Goal: Task Accomplishment & Management: Manage account settings

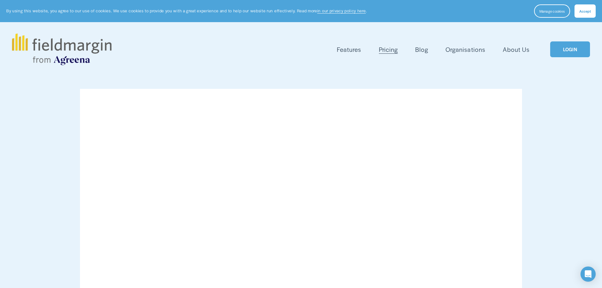
click at [579, 51] on link "LOGIN" at bounding box center [570, 49] width 40 height 16
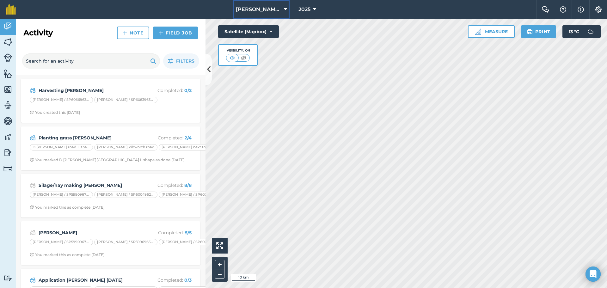
click at [250, 10] on span "[PERSON_NAME] AGRI" at bounding box center [259, 10] width 46 height 8
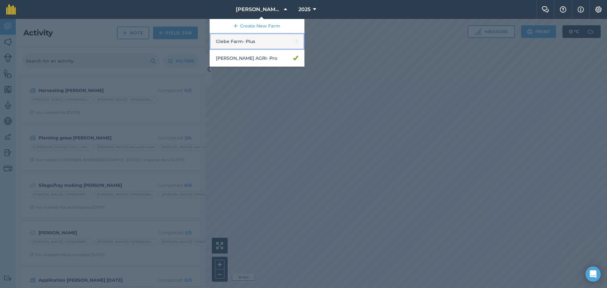
click at [262, 37] on link "Glebe Farm - Plus" at bounding box center [257, 41] width 95 height 17
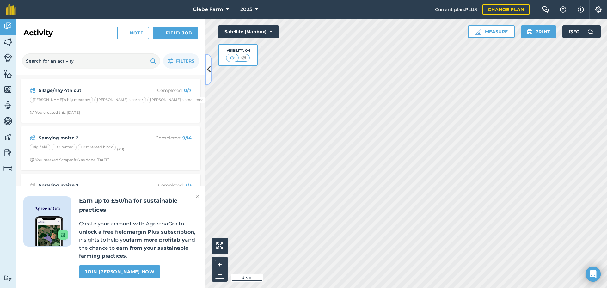
click at [211, 73] on button at bounding box center [208, 70] width 6 height 32
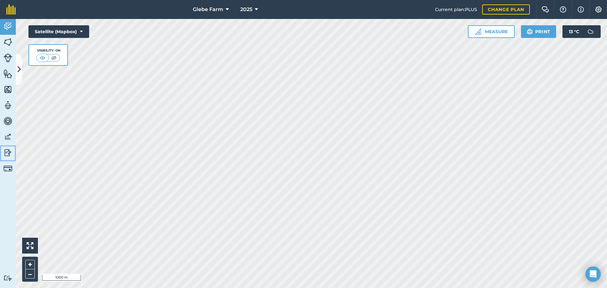
click at [9, 152] on img at bounding box center [7, 152] width 9 height 9
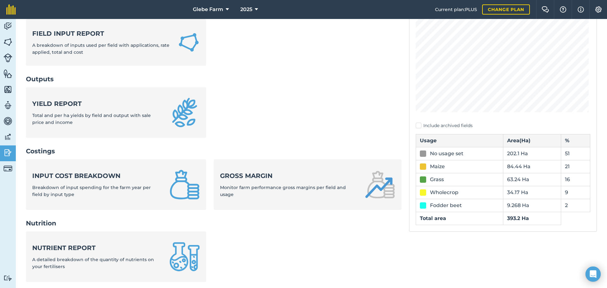
scroll to position [95, 0]
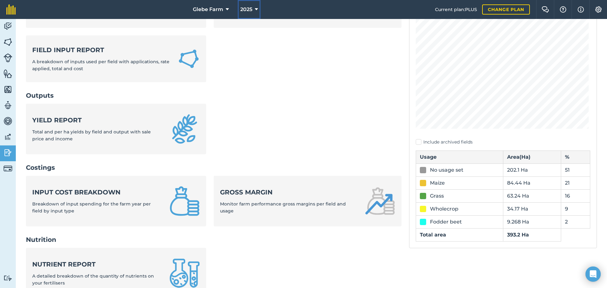
click at [242, 9] on span "2025" at bounding box center [246, 10] width 12 height 8
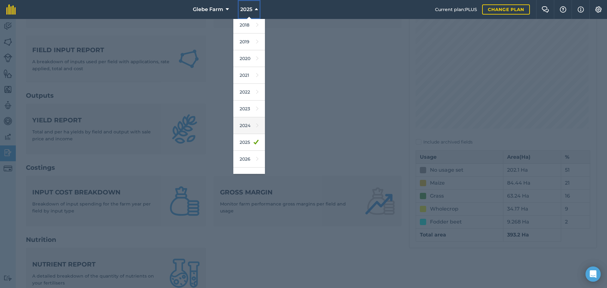
scroll to position [29, 0]
click at [247, 144] on link "2026" at bounding box center [249, 148] width 32 height 17
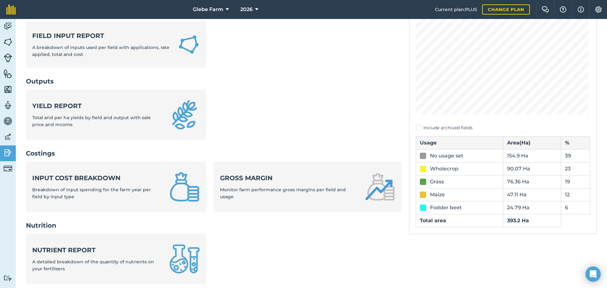
scroll to position [21, 0]
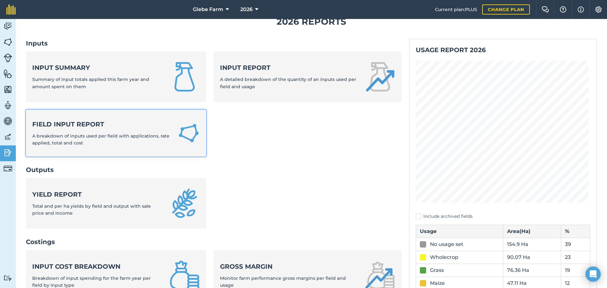
click at [109, 141] on div "Field Input Report A breakdown of inputs used per field with applications, rate…" at bounding box center [101, 133] width 138 height 27
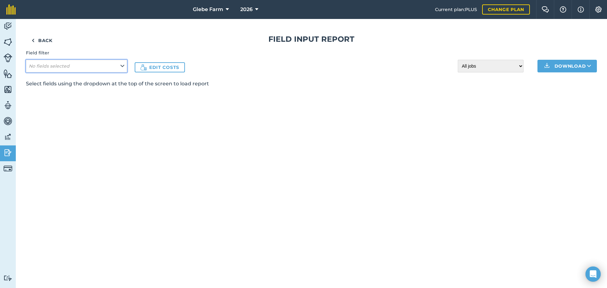
click at [125, 68] on button "No fields selected" at bounding box center [76, 66] width 101 height 13
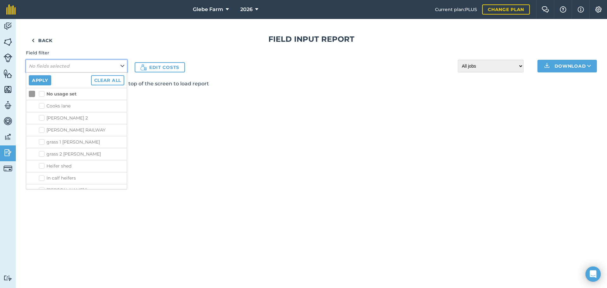
click at [119, 66] on button "No fields selected" at bounding box center [76, 66] width 101 height 13
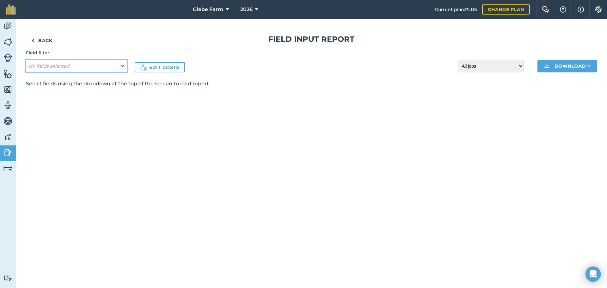
click at [123, 68] on icon at bounding box center [122, 66] width 4 height 7
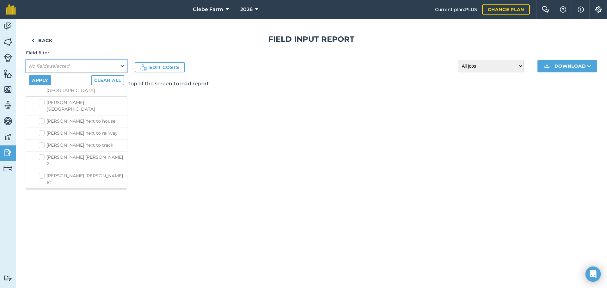
scroll to position [411, 0]
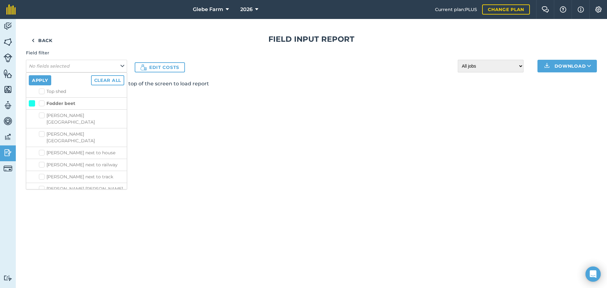
click at [41, 102] on label "Fodder beet" at bounding box center [57, 103] width 36 height 7
click at [41, 102] on input "Fodder beet" at bounding box center [41, 102] width 4 height 4
checkbox input "true"
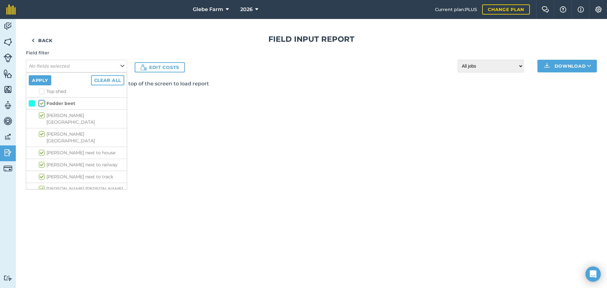
checkbox input "true"
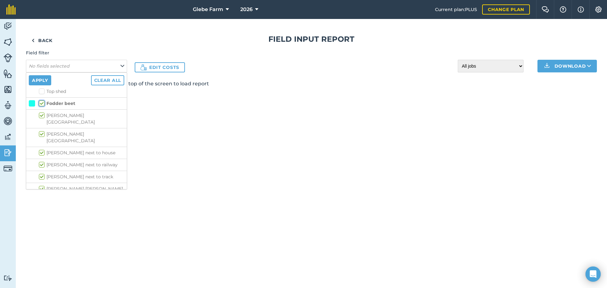
checkbox input "true"
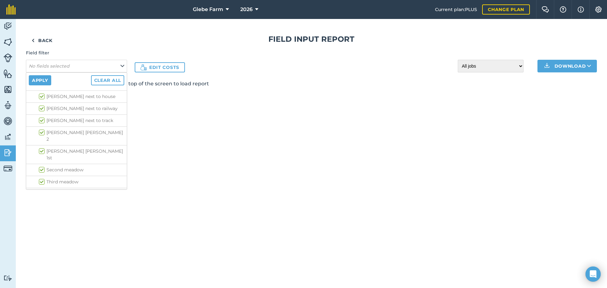
scroll to position [537, 0]
click at [41, 118] on li "Grass" at bounding box center [76, 124] width 100 height 12
click at [41, 120] on label "Grass" at bounding box center [49, 123] width 20 height 7
click at [41, 120] on input "Grass" at bounding box center [41, 122] width 4 height 4
checkbox input "true"
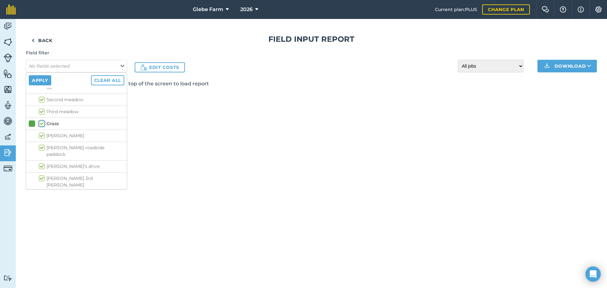
checkbox input "true"
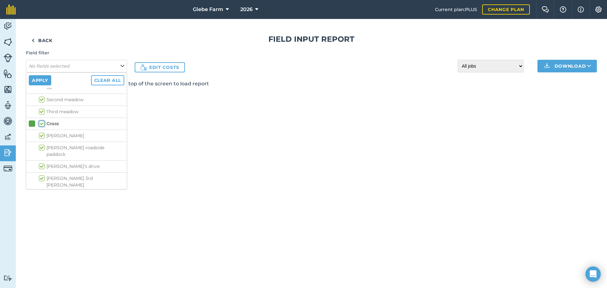
checkbox input "true"
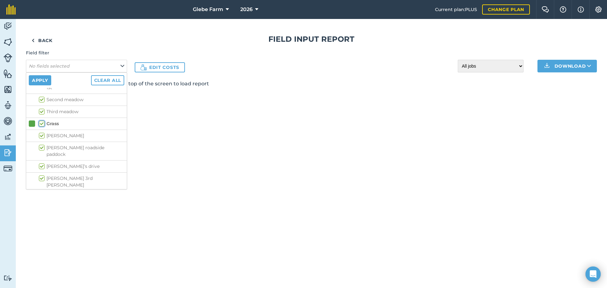
checkbox input "true"
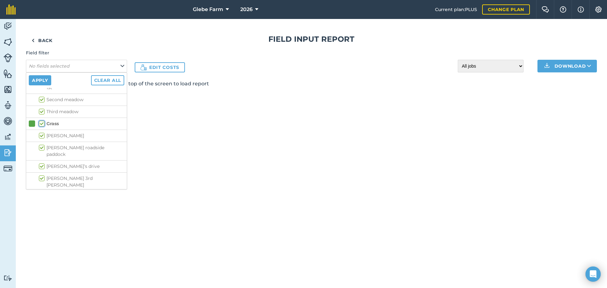
checkbox input "true"
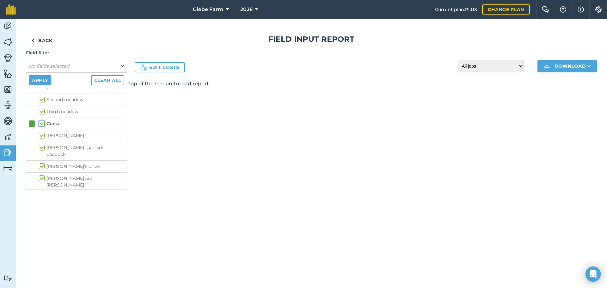
checkbox input "true"
drag, startPoint x: 42, startPoint y: 144, endPoint x: 41, endPoint y: 141, distance: 3.5
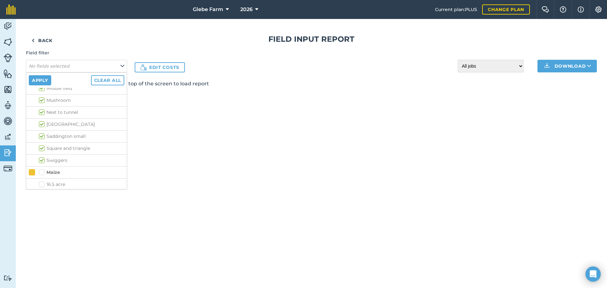
click at [42, 166] on li "Maize" at bounding box center [76, 172] width 100 height 12
click at [40, 169] on label "Maize" at bounding box center [49, 172] width 21 height 7
click at [40, 169] on input "Maize" at bounding box center [41, 171] width 4 height 4
checkbox input "true"
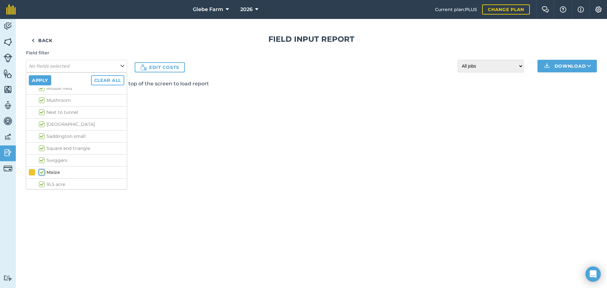
checkbox input "true"
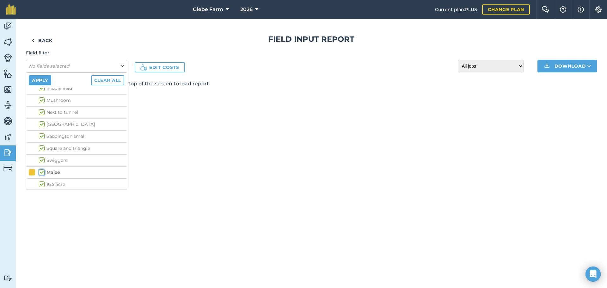
checkbox input "true"
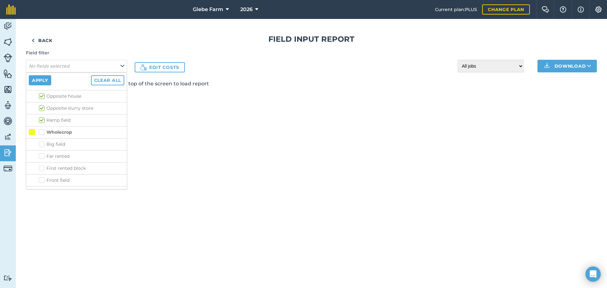
scroll to position [980, 0]
click at [44, 124] on label "Wholecrop" at bounding box center [55, 127] width 33 height 7
click at [43, 124] on input "Wholecrop" at bounding box center [41, 126] width 4 height 4
checkbox input "true"
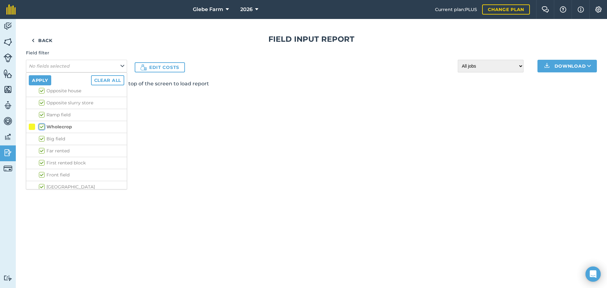
checkbox input "true"
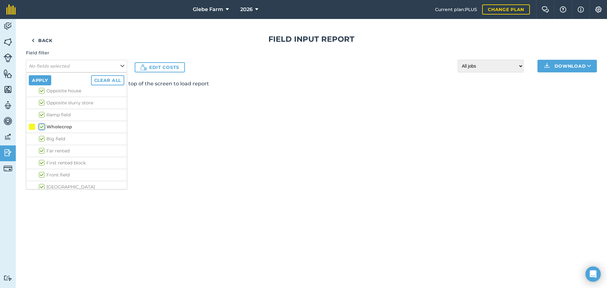
checkbox input "true"
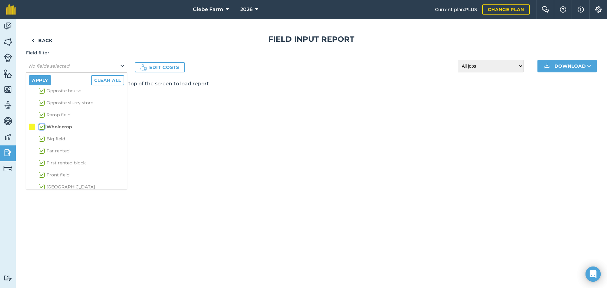
checkbox input "true"
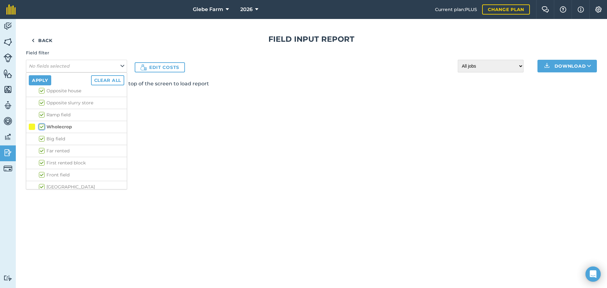
checkbox input "true"
click at [47, 80] on button "Apply" at bounding box center [40, 80] width 22 height 10
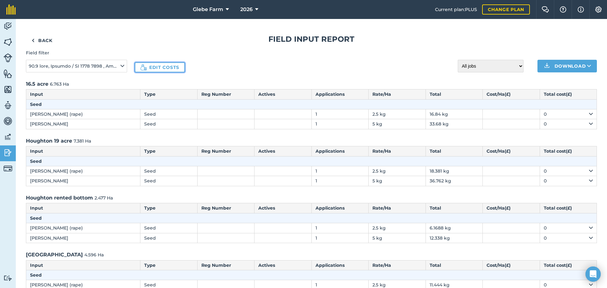
click at [142, 68] on img at bounding box center [143, 67] width 6 height 6
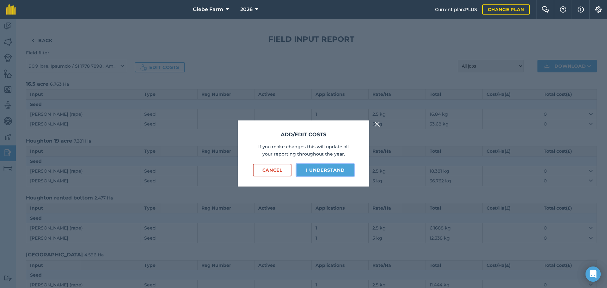
click at [309, 168] on button "I understand" at bounding box center [325, 170] width 58 height 13
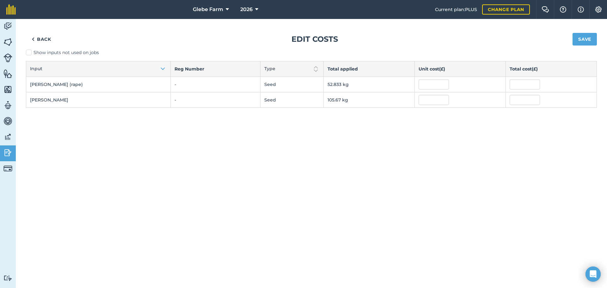
click at [171, 92] on td "-" at bounding box center [215, 99] width 89 height 15
click at [418, 83] on input "text" at bounding box center [433, 84] width 30 height 10
type input "4"
type input "2"
type input "105.66681"
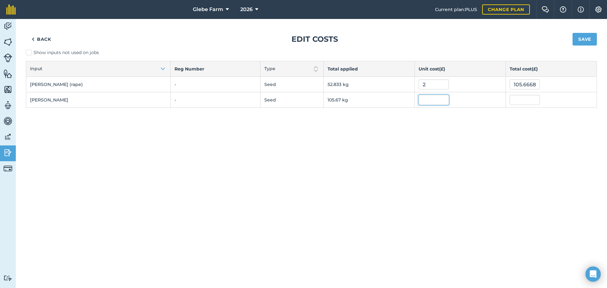
click at [418, 98] on input "text" at bounding box center [433, 100] width 30 height 10
type input "2"
type input "211.33362"
click at [413, 120] on div "Back Edit costs Save Show inputs not used on jobs Input Reg Number Type Total a…" at bounding box center [311, 153] width 591 height 269
click at [591, 38] on button "Save" at bounding box center [584, 39] width 24 height 13
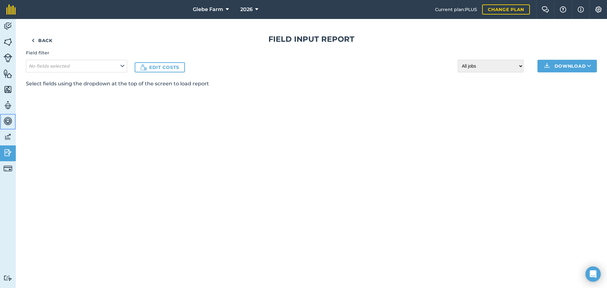
click at [6, 119] on img at bounding box center [7, 120] width 9 height 9
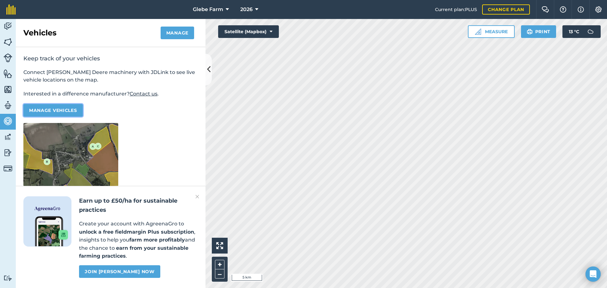
click at [72, 114] on button "Manage vehicles" at bounding box center [52, 110] width 59 height 13
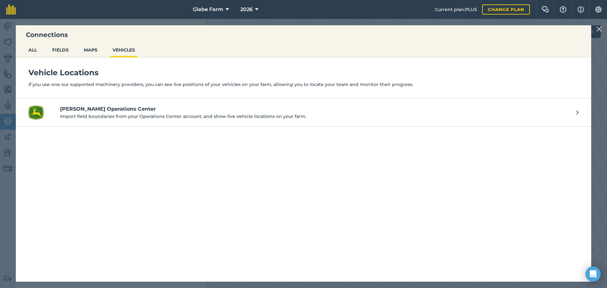
click at [119, 116] on p "Import field boundaries from your Operations Center account, and show live vehi…" at bounding box center [315, 116] width 510 height 7
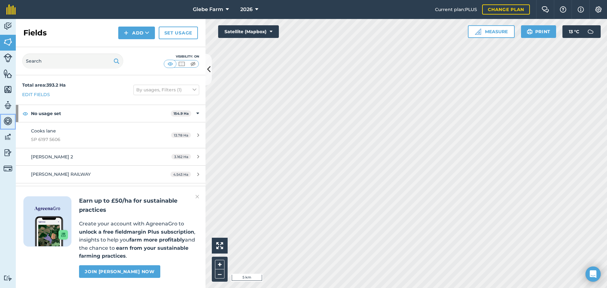
click at [8, 121] on img at bounding box center [7, 120] width 9 height 9
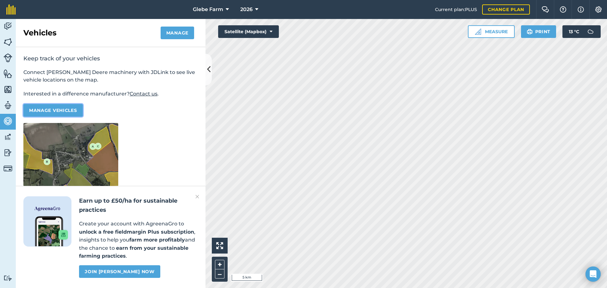
click at [61, 108] on button "Manage vehicles" at bounding box center [52, 110] width 59 height 13
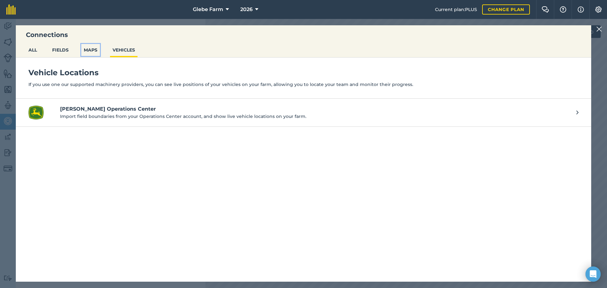
click at [95, 49] on button "MAPS" at bounding box center [90, 50] width 19 height 12
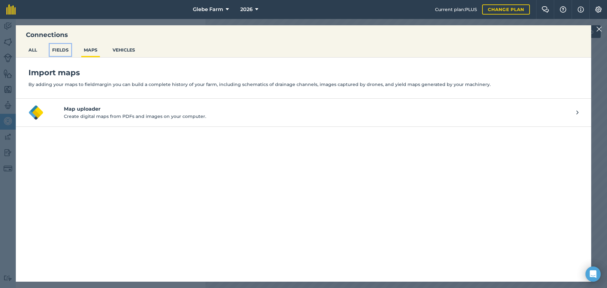
click at [65, 49] on button "FIELDS" at bounding box center [60, 50] width 21 height 12
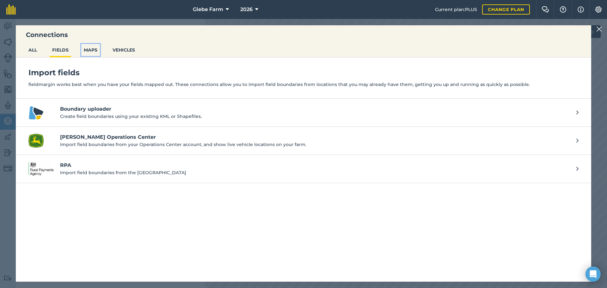
click at [98, 50] on button "MAPS" at bounding box center [90, 50] width 19 height 12
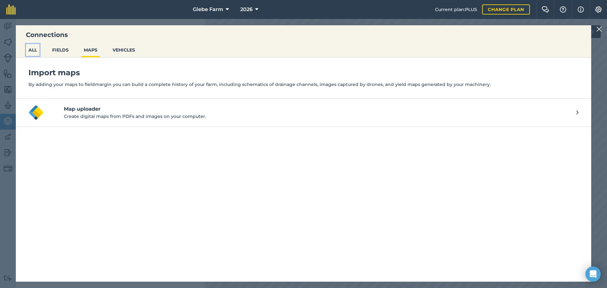
click at [31, 48] on button "ALL" at bounding box center [33, 50] width 14 height 12
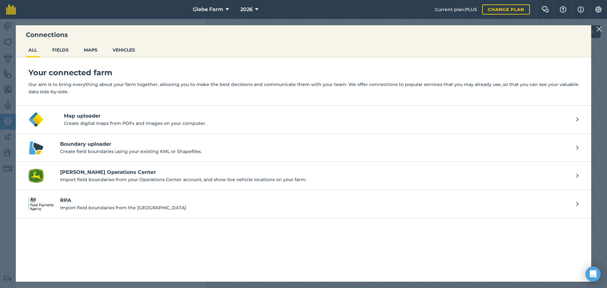
click at [600, 28] on img at bounding box center [599, 29] width 6 height 8
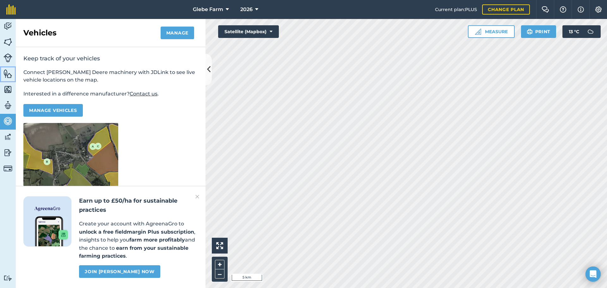
click at [9, 77] on img at bounding box center [7, 73] width 9 height 9
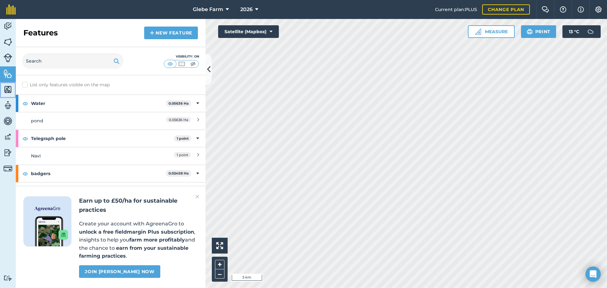
click at [8, 90] on img at bounding box center [7, 89] width 9 height 9
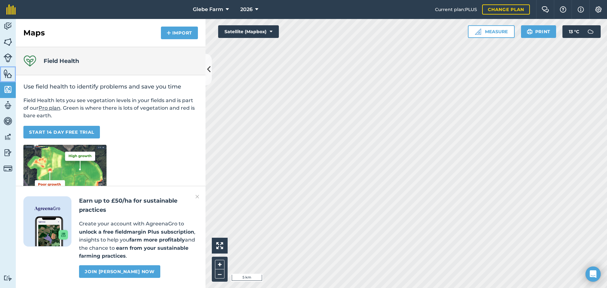
click at [5, 71] on img at bounding box center [7, 73] width 9 height 9
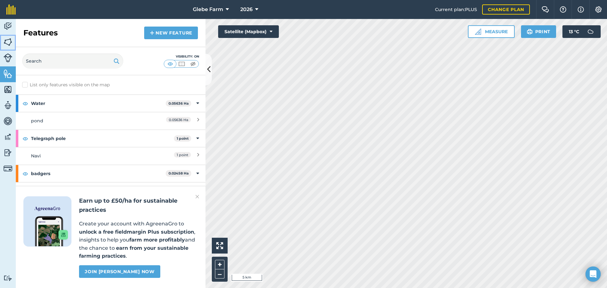
click at [10, 41] on img at bounding box center [7, 41] width 9 height 9
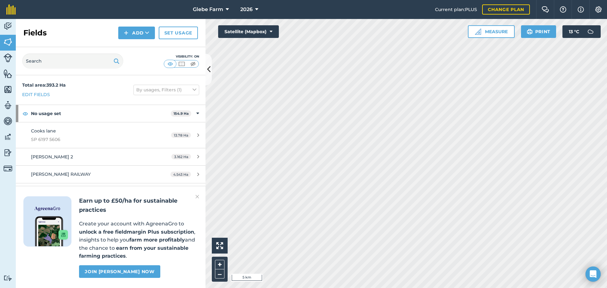
click at [197, 197] on img at bounding box center [197, 197] width 4 height 8
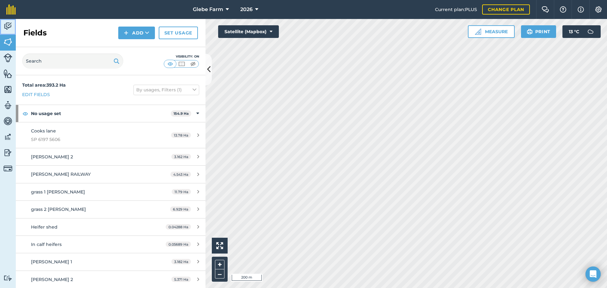
click at [10, 25] on img at bounding box center [7, 25] width 9 height 9
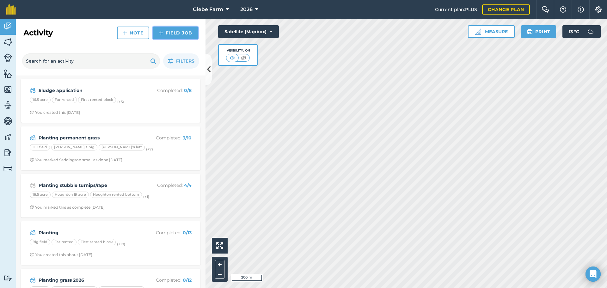
click at [183, 35] on link "Field Job" at bounding box center [175, 33] width 45 height 13
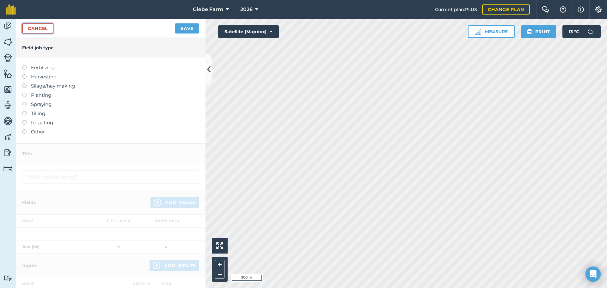
click at [35, 32] on link "Cancel" at bounding box center [37, 28] width 31 height 10
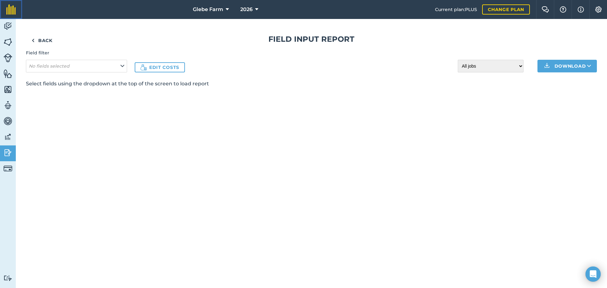
click at [0, 17] on link at bounding box center [11, 9] width 22 height 19
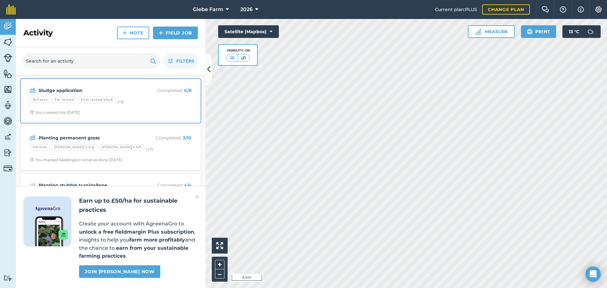
click at [111, 106] on div "Sludge application Completed : 0 / 8 16.5 acre Far rented First rented block (+…" at bounding box center [111, 101] width 172 height 36
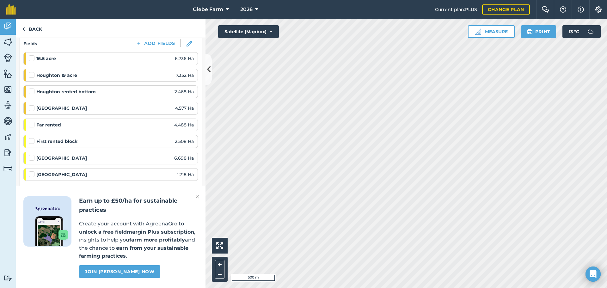
scroll to position [126, 0]
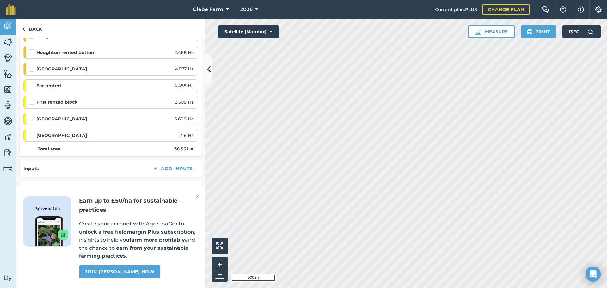
click at [198, 195] on img at bounding box center [197, 197] width 4 height 8
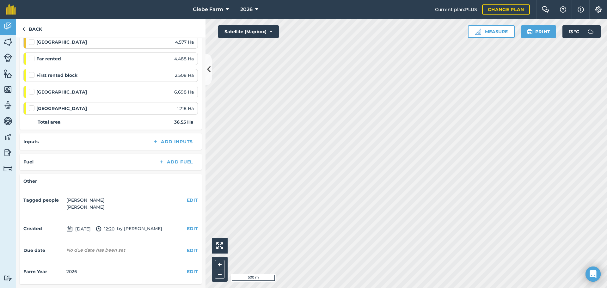
scroll to position [58, 0]
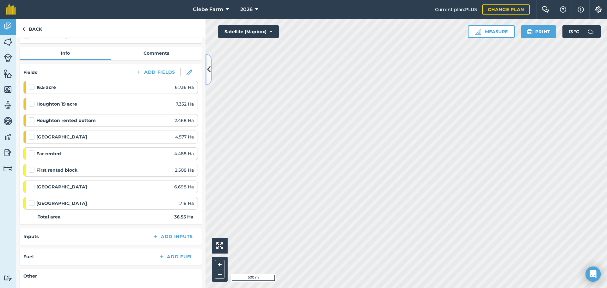
click at [208, 68] on icon at bounding box center [208, 69] width 3 height 11
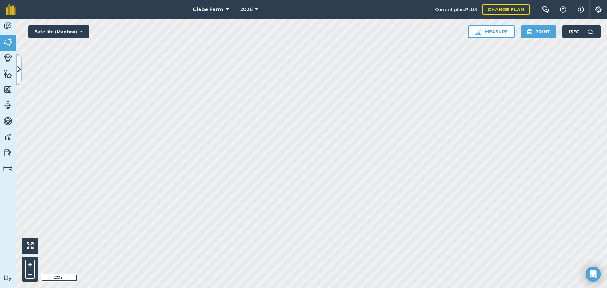
click at [21, 69] on button at bounding box center [19, 70] width 6 height 32
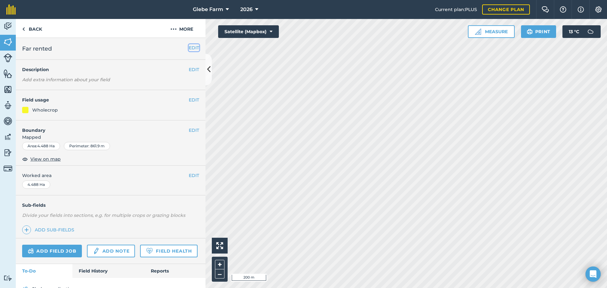
click at [189, 47] on button "EDIT" at bounding box center [194, 47] width 10 height 7
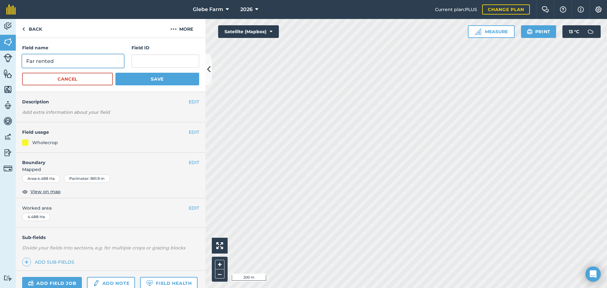
click at [110, 58] on input "Far rented" at bounding box center [73, 60] width 102 height 13
paste input "SK 6702 8392"
click at [55, 61] on input "Far rented SK 6702 8392" at bounding box center [73, 60] width 102 height 13
click at [94, 61] on input "Far rented / SK 6702 8392" at bounding box center [73, 60] width 102 height 13
paste input "LE7 9GJ"
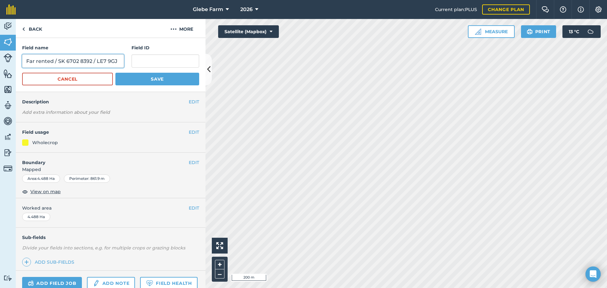
type input "Far rented / SK 6702 8392 / LE7 9GJ"
click at [125, 79] on button "Save" at bounding box center [157, 79] width 84 height 13
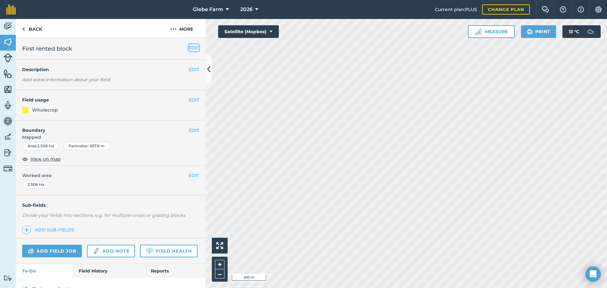
click at [189, 49] on button "EDIT" at bounding box center [194, 47] width 10 height 7
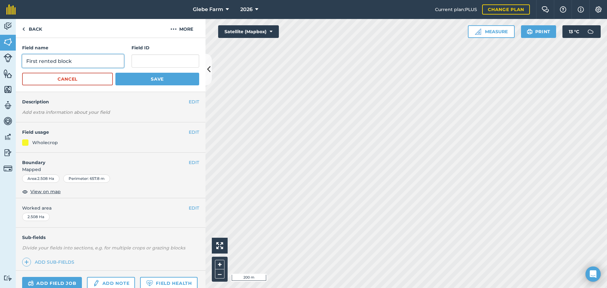
click at [108, 58] on input "First rented block" at bounding box center [73, 60] width 102 height 13
paste input "SK 6702 8392"
paste input "LE7 9GJ"
type input "First rented block / SK 6702 8392 / LE7 9GJ"
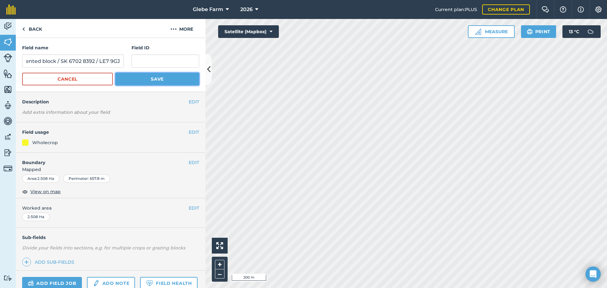
click at [137, 79] on button "Save" at bounding box center [157, 79] width 84 height 13
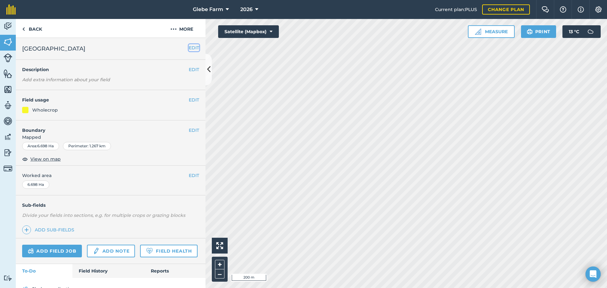
click at [193, 48] on button "EDIT" at bounding box center [194, 47] width 10 height 7
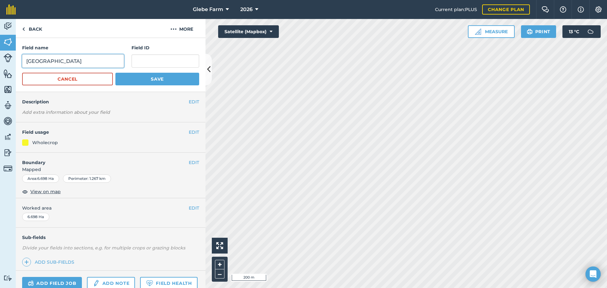
click at [87, 60] on input "[GEOGRAPHIC_DATA]" at bounding box center [73, 60] width 102 height 13
paste input "SK 6702 6173"
click at [109, 60] on input "[GEOGRAPHIC_DATA] / SK 6702 6173 /" at bounding box center [73, 60] width 102 height 13
paste input "LE7 9GJ"
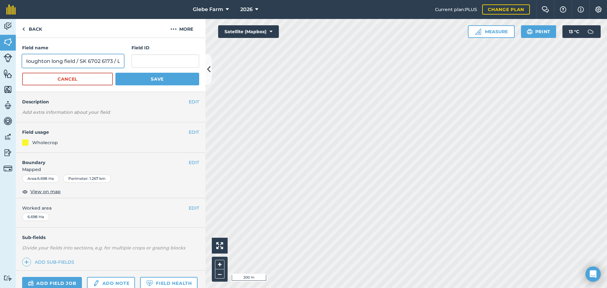
scroll to position [0, 23]
type input "Houghton long field / SK 6702 6173 / LE7 9GJ"
click at [130, 80] on button "Save" at bounding box center [157, 79] width 84 height 13
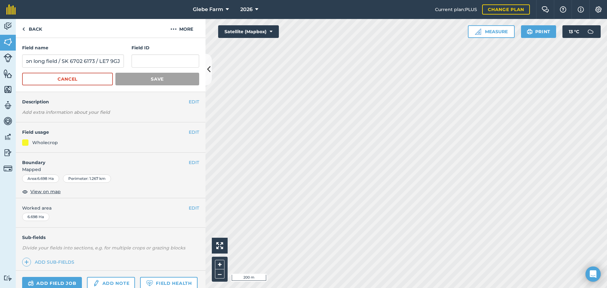
scroll to position [0, 0]
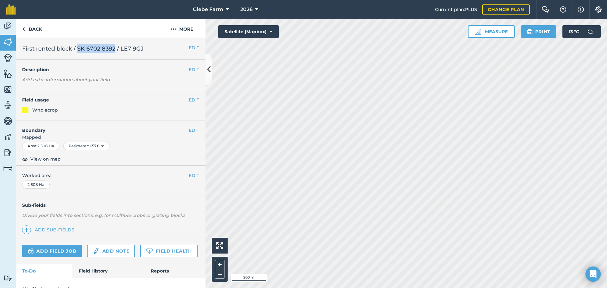
drag, startPoint x: 116, startPoint y: 47, endPoint x: 78, endPoint y: 52, distance: 38.2
click at [78, 52] on span "First rented block / SK 6702 8392 / LE7 9GJ" at bounding box center [82, 48] width 121 height 9
click at [190, 47] on button "EDIT" at bounding box center [194, 47] width 10 height 7
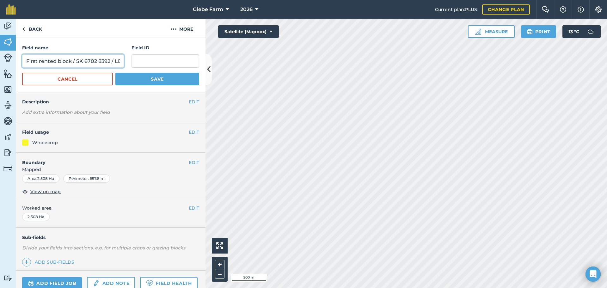
drag, startPoint x: 110, startPoint y: 56, endPoint x: 76, endPoint y: 59, distance: 34.2
click at [76, 59] on input "First rented block / SK 6702 8392 / LE7 9GJ" at bounding box center [73, 60] width 102 height 13
paste input "SK 6702 6981"
type input "First rented block / SK 6702 6981 / LE7 9GJ"
click at [140, 75] on button "Save" at bounding box center [157, 79] width 84 height 13
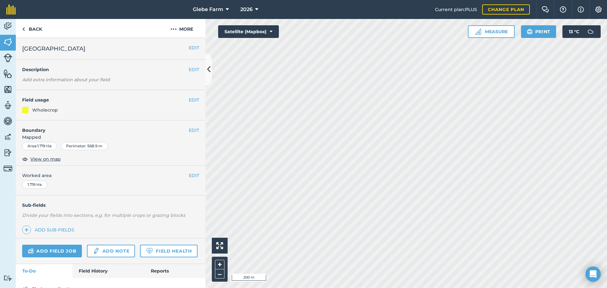
click at [195, 49] on div "EDIT Houghton small corner field" at bounding box center [111, 49] width 190 height 22
click at [191, 48] on button "EDIT" at bounding box center [194, 47] width 10 height 7
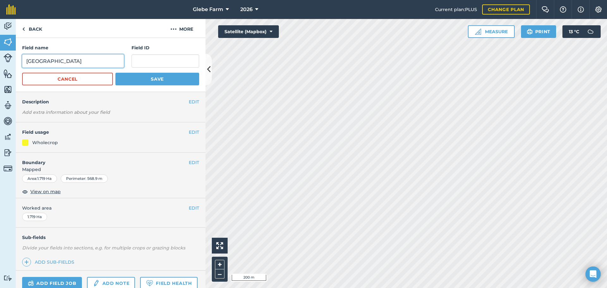
click at [100, 57] on input "[GEOGRAPHIC_DATA]" at bounding box center [73, 60] width 102 height 13
paste input "SK 6702 5366"
click at [118, 59] on input "Houghton small corner field / SK 6702 5366 /" at bounding box center [73, 60] width 102 height 13
paste input "LE7 9GN"
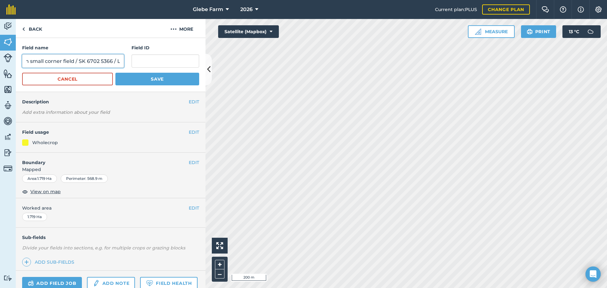
scroll to position [0, 46]
type input "Houghton small corner field / SK 6702 5366 / LE7 9GN"
click at [151, 86] on div "Field name [GEOGRAPHIC_DATA] field / SK 6702 5366 / LE7 9GN Field ID Cancel Save" at bounding box center [111, 65] width 190 height 54
click at [151, 81] on button "Save" at bounding box center [157, 79] width 84 height 13
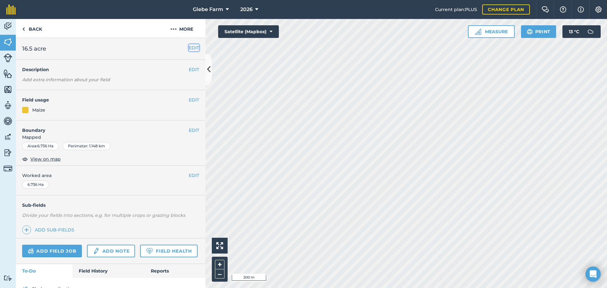
click at [190, 47] on button "EDIT" at bounding box center [194, 47] width 10 height 7
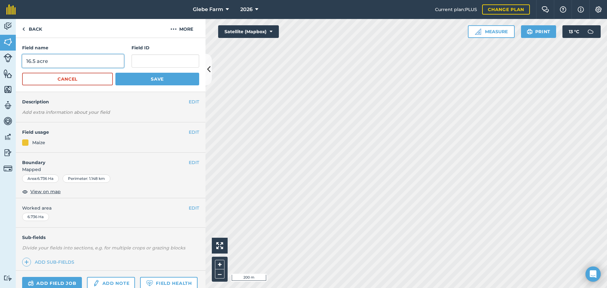
click at [107, 59] on input "16.5 acre" at bounding box center [73, 60] width 102 height 13
paste input "SK 6702 9063"
paste input "LE7 9GJ"
type input "16.5 acre / SK 6702 9063 / LE7 9GJ"
click at [141, 82] on button "Save" at bounding box center [157, 79] width 84 height 13
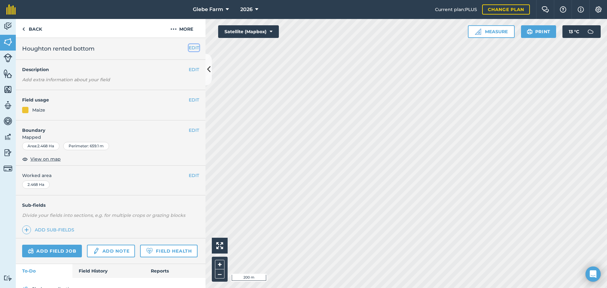
click at [190, 46] on button "EDIT" at bounding box center [194, 47] width 10 height 7
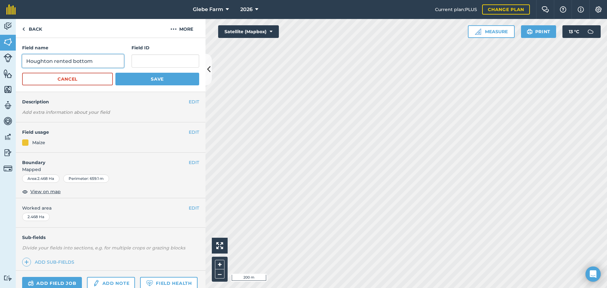
click at [112, 63] on input "Houghton rented bottom" at bounding box center [73, 60] width 102 height 13
paste input "SK 6702 9137"
click at [119, 58] on input "Houghton rented bottom / SK 6702 9137 /" at bounding box center [73, 60] width 102 height 13
paste input "LE7 9GN"
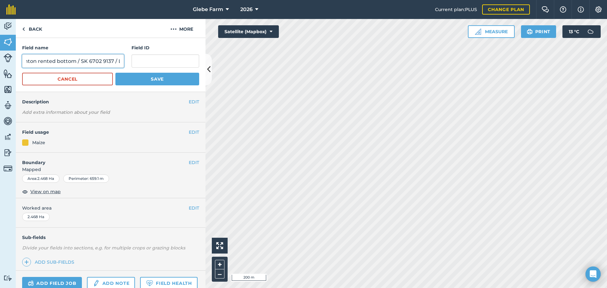
scroll to position [0, 38]
type input "Houghton rented bottom / SK 6702 9137 / LE7 9GN"
click at [146, 82] on button "Save" at bounding box center [157, 79] width 84 height 13
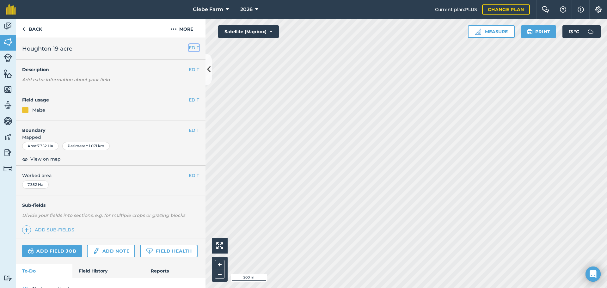
click at [189, 46] on button "EDIT" at bounding box center [194, 47] width 10 height 7
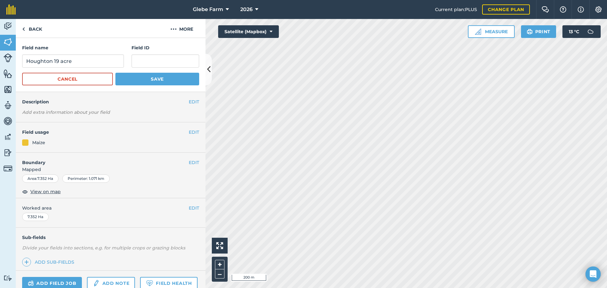
click at [99, 54] on div "Field name Houghton 19 acre" at bounding box center [73, 55] width 102 height 23
click at [98, 62] on input "Houghton 19 acre" at bounding box center [73, 60] width 102 height 13
paste input "SK 6702 7722"
paste input "LE7 9GN"
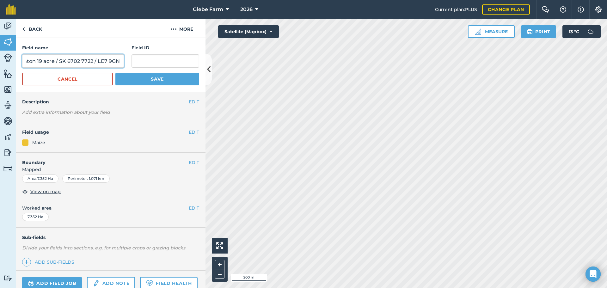
type input "Houghton 19 acre / SK 6702 7722 / LE7 9GN"
click at [141, 81] on button "Save" at bounding box center [157, 79] width 84 height 13
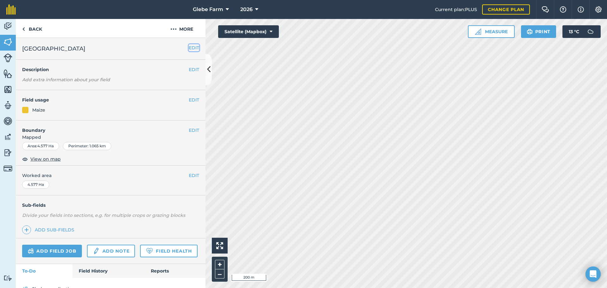
click at [189, 47] on button "EDIT" at bounding box center [194, 47] width 10 height 7
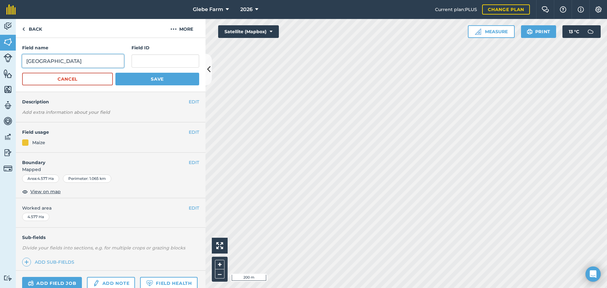
click at [92, 57] on input "[GEOGRAPHIC_DATA]" at bounding box center [73, 60] width 102 height 13
paste input "SK 6702 8608"
click at [118, 60] on input "[GEOGRAPHIC_DATA] / SK 6702 8608 /" at bounding box center [73, 60] width 102 height 13
click at [119, 60] on input "[GEOGRAPHIC_DATA] / SK 6702 8608 /" at bounding box center [73, 60] width 102 height 13
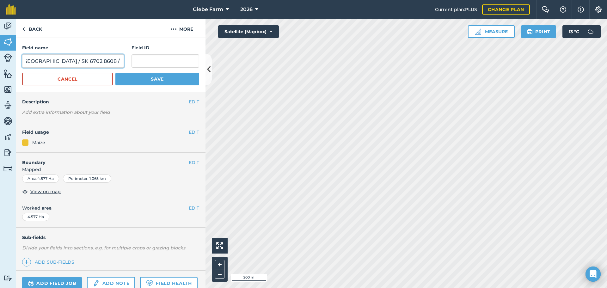
click at [120, 60] on input "[GEOGRAPHIC_DATA] / SK 6702 8608 /" at bounding box center [73, 60] width 102 height 13
paste input "LE7 9GN"
type input "[GEOGRAPHIC_DATA] / SK 6702 8608 / LE7 9GN"
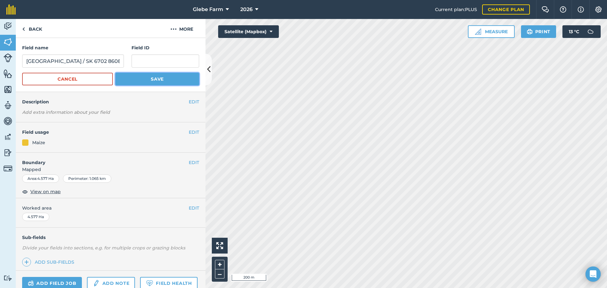
click at [144, 76] on button "Save" at bounding box center [157, 79] width 84 height 13
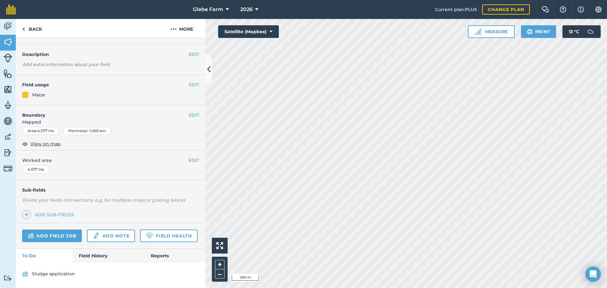
scroll to position [33, 0]
click at [103, 256] on link "Field History" at bounding box center [108, 256] width 72 height 14
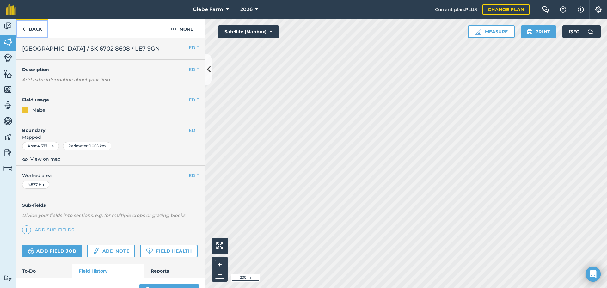
click at [25, 27] on img at bounding box center [23, 29] width 3 height 8
click at [9, 27] on img at bounding box center [7, 25] width 9 height 9
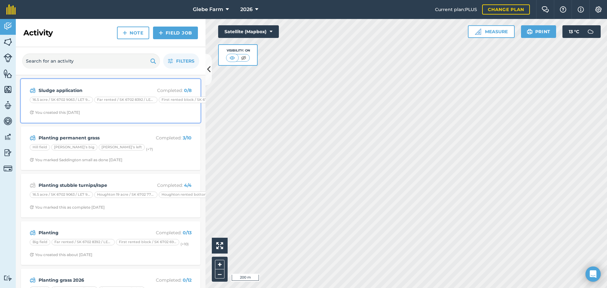
click at [68, 101] on div "16.5 acre / SK 6702 9063 / LE7 9GJ" at bounding box center [61, 100] width 63 height 6
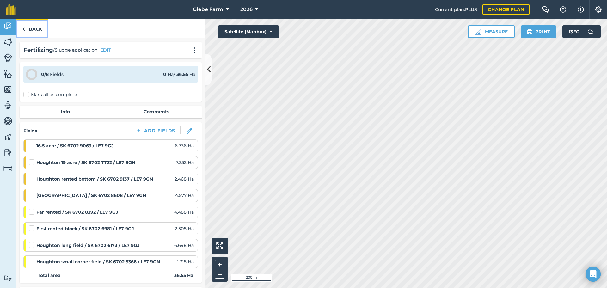
click at [42, 27] on link "Back" at bounding box center [32, 28] width 33 height 19
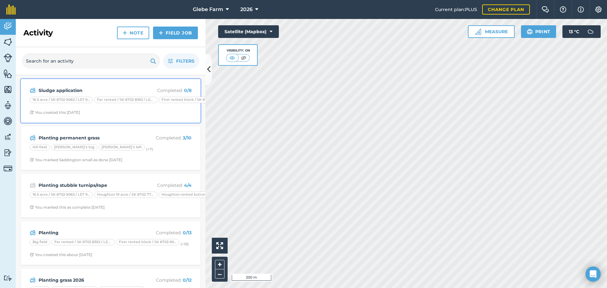
click at [83, 92] on strong "Sludge application" at bounding box center [89, 90] width 100 height 7
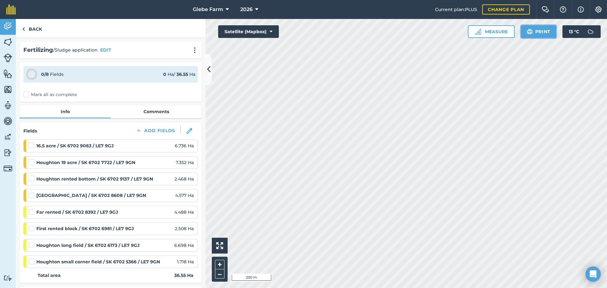
click at [532, 33] on button "Print" at bounding box center [538, 31] width 35 height 13
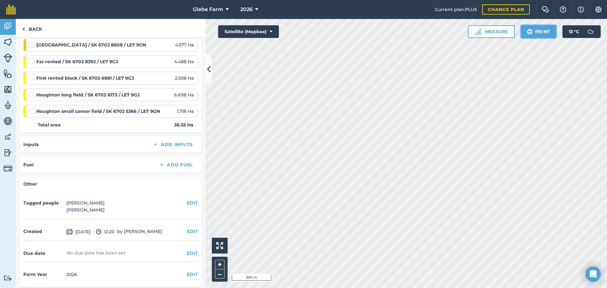
scroll to position [153, 0]
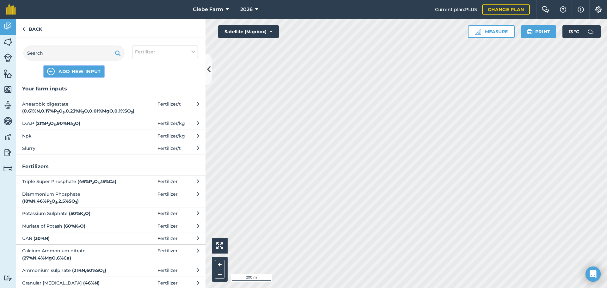
click at [83, 72] on span "ADD NEW INPUT" at bounding box center [79, 71] width 42 height 6
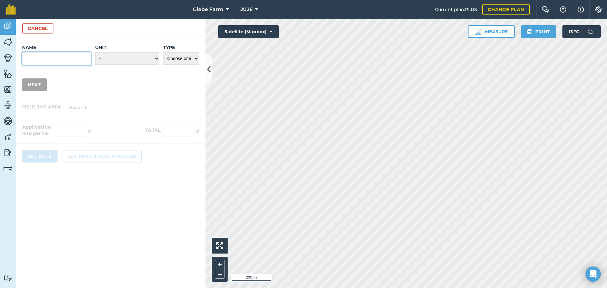
click at [66, 61] on input "Name" at bounding box center [56, 58] width 69 height 13
type input "S"
type input "Lime Treated sludge cake"
click at [126, 57] on select "- Grams/g Kilograms/kg Metric tonnes/t Millilitres/ml Litres/L Ounces/oz Pounds…" at bounding box center [127, 58] width 64 height 13
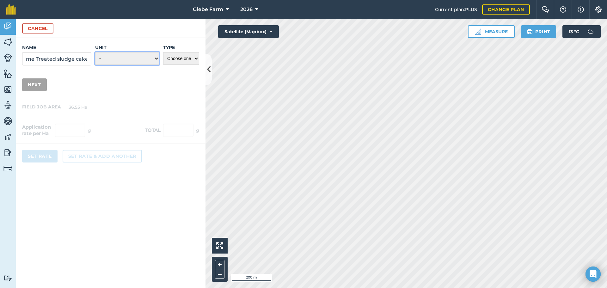
scroll to position [0, 0]
select select "METRIC_TONNES"
click at [95, 52] on select "- Grams/g Kilograms/kg Metric tonnes/t Millilitres/ml Litres/L Ounces/oz Pounds…" at bounding box center [127, 58] width 64 height 13
click at [188, 60] on select "Choose one Fertilizer Seed Spray Fuel Other" at bounding box center [181, 58] width 36 height 13
select select "FERTILIZER"
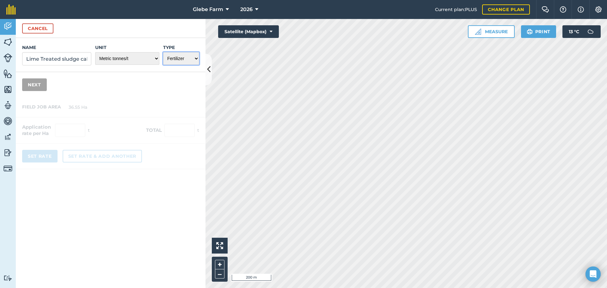
click at [163, 52] on select "Choose one Fertilizer Seed Spray Fuel Other" at bounding box center [181, 58] width 36 height 13
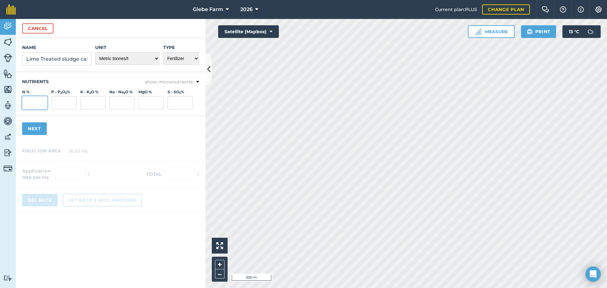
click at [31, 105] on input "N %" at bounding box center [34, 102] width 25 height 13
type input "3.13"
click at [80, 119] on div "Name Lime Treated sludge cake Unit - Grams/g Kilograms/kg Metric tonnes/t Milli…" at bounding box center [111, 89] width 190 height 103
click at [65, 103] on input "P - P 2 O 5 %" at bounding box center [63, 102] width 25 height 13
type input "0.982"
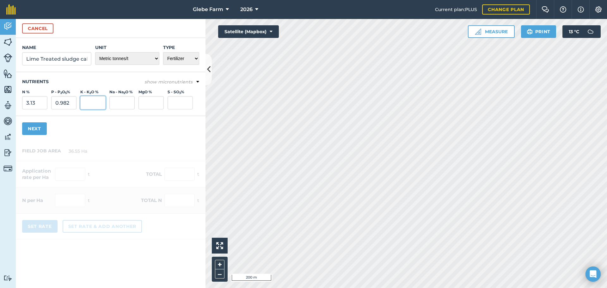
click at [95, 100] on input "K - K 2 O %" at bounding box center [92, 102] width 25 height 13
type input "0.101"
click at [125, 97] on input "Na - Na 2 O %" at bounding box center [121, 102] width 25 height 13
click at [147, 102] on input "MgO %" at bounding box center [150, 102] width 25 height 13
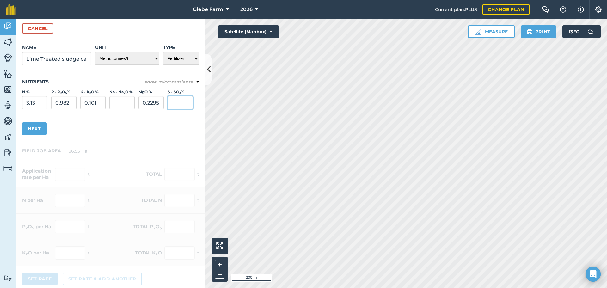
type input "0.23"
click at [185, 104] on input "S - SO 3 %" at bounding box center [179, 102] width 25 height 13
type input "0.4706"
click at [39, 131] on button "Next" at bounding box center [34, 128] width 25 height 13
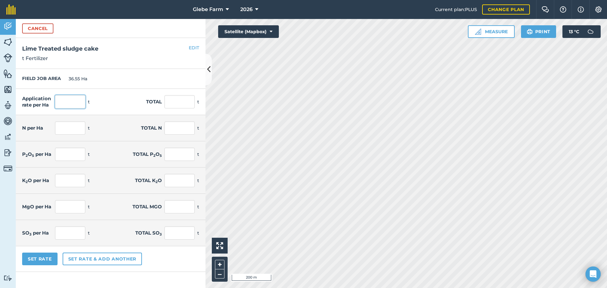
click at [71, 96] on input "text" at bounding box center [70, 101] width 30 height 13
type input "19"
type input "694.45"
type input "0.595"
type input "21.736"
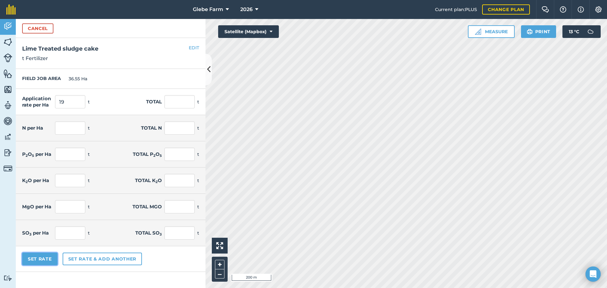
type input "0.187"
type input "6.819"
type input "0.019"
type input "0.701"
type input "0.044"
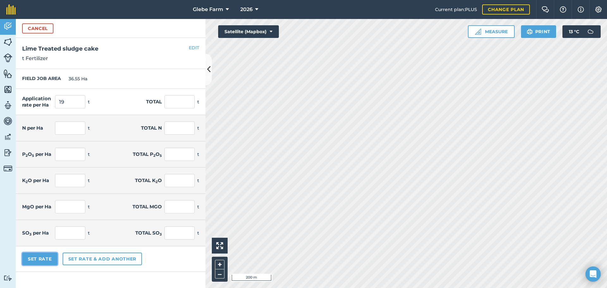
type input "1.597"
type input "0.089"
type input "3.271"
click at [41, 258] on button "Set Rate" at bounding box center [39, 258] width 35 height 13
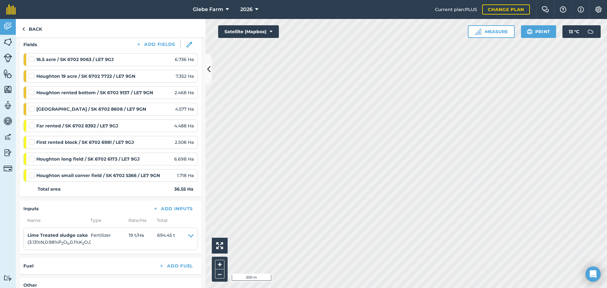
scroll to position [158, 0]
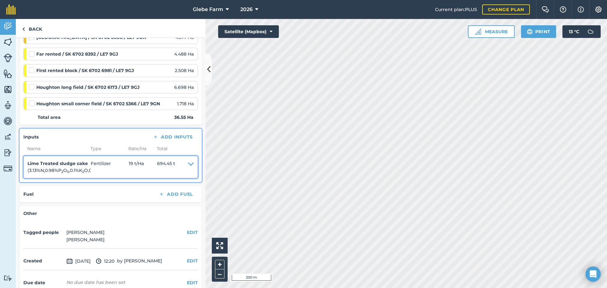
click at [188, 163] on icon at bounding box center [191, 167] width 6 height 14
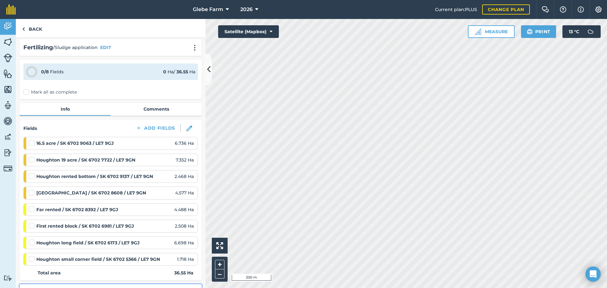
scroll to position [0, 0]
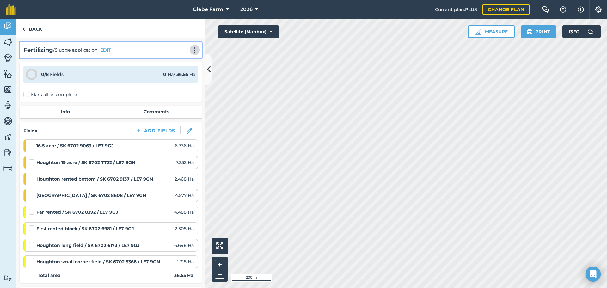
click at [191, 50] on img at bounding box center [195, 50] width 8 height 6
click at [181, 64] on link "Print" at bounding box center [181, 64] width 40 height 13
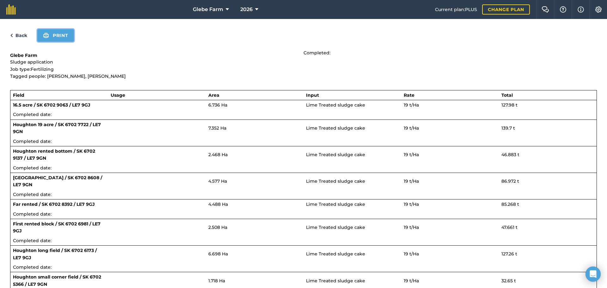
click at [61, 35] on button "Print" at bounding box center [55, 35] width 37 height 13
click at [57, 31] on button "Print" at bounding box center [55, 35] width 37 height 13
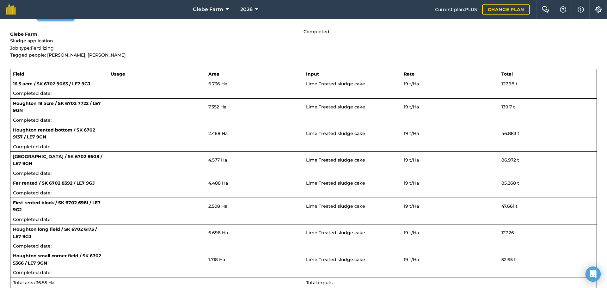
scroll to position [32, 0]
